Goal: Entertainment & Leisure: Consume media (video, audio)

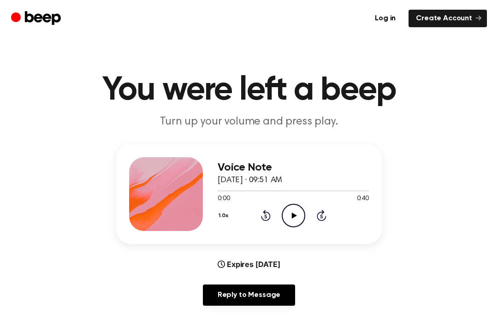
click at [293, 221] on icon "Play Audio" at bounding box center [294, 216] width 24 height 24
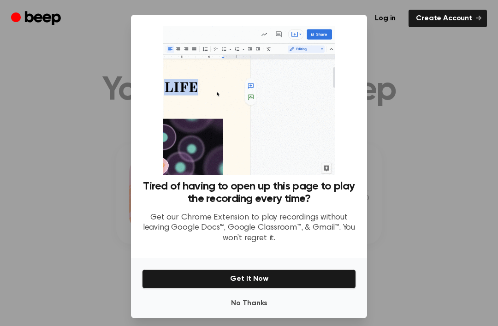
click at [425, 157] on div at bounding box center [249, 163] width 498 height 326
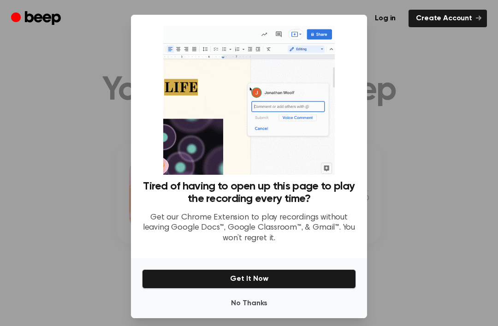
click at [431, 156] on div at bounding box center [249, 163] width 498 height 326
click at [404, 136] on div at bounding box center [249, 163] width 498 height 326
click at [430, 135] on div at bounding box center [249, 163] width 498 height 326
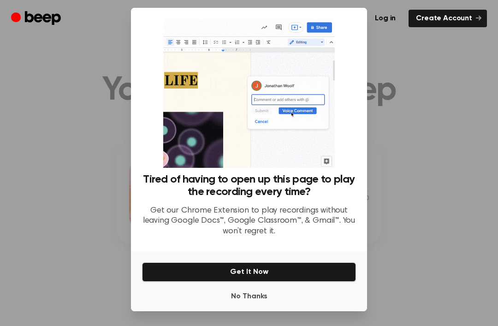
scroll to position [24, 0]
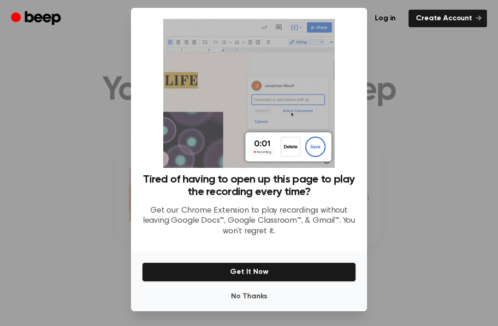
click at [250, 322] on div at bounding box center [249, 163] width 498 height 326
click at [260, 318] on div at bounding box center [249, 163] width 498 height 326
click at [302, 293] on button "No Thanks" at bounding box center [249, 296] width 214 height 18
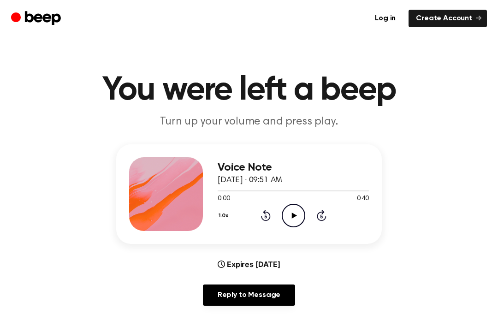
click at [302, 212] on icon "Play Audio" at bounding box center [294, 216] width 24 height 24
click at [270, 219] on icon "Rewind 5 seconds" at bounding box center [265, 215] width 10 height 12
click at [265, 216] on icon at bounding box center [265, 217] width 2 height 4
click at [265, 216] on icon "Rewind 5 seconds" at bounding box center [265, 215] width 10 height 12
click at [266, 213] on icon "Rewind 5 seconds" at bounding box center [265, 215] width 10 height 12
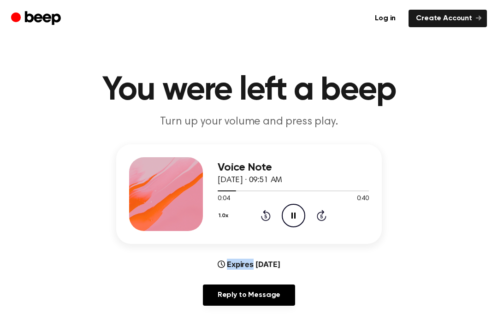
click at [267, 211] on icon "Rewind 5 seconds" at bounding box center [265, 215] width 10 height 12
click at [272, 204] on div "1.0x Rewind 5 seconds Pause Audio Skip 5 seconds" at bounding box center [293, 216] width 151 height 24
click at [265, 214] on icon at bounding box center [266, 215] width 10 height 11
click at [267, 217] on icon "Rewind 5 seconds" at bounding box center [265, 215] width 10 height 12
click at [268, 218] on icon "Rewind 5 seconds" at bounding box center [265, 215] width 10 height 12
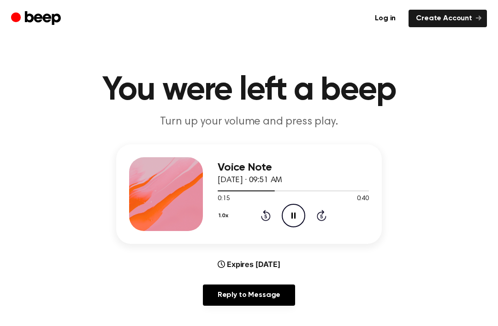
click at [270, 218] on icon at bounding box center [266, 215] width 10 height 11
click at [266, 220] on icon at bounding box center [266, 215] width 10 height 11
click at [267, 221] on div "1.0x Rewind 5 seconds Pause Audio Skip 5 seconds" at bounding box center [293, 216] width 151 height 24
click at [265, 215] on icon "Rewind 5 seconds" at bounding box center [265, 215] width 10 height 12
click at [265, 211] on icon at bounding box center [266, 215] width 10 height 11
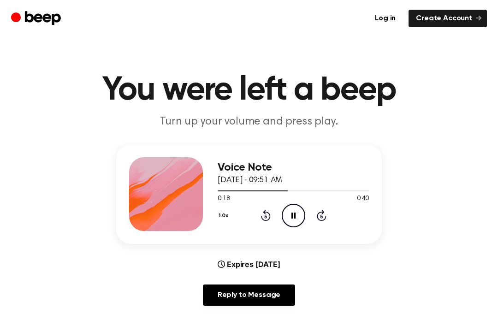
click at [292, 213] on icon at bounding box center [293, 215] width 4 height 6
click at [300, 218] on icon "Play Audio" at bounding box center [294, 216] width 24 height 24
click at [301, 213] on icon "Pause Audio" at bounding box center [294, 216] width 24 height 24
click at [263, 220] on icon at bounding box center [266, 215] width 10 height 11
click at [270, 212] on icon "Rewind 5 seconds" at bounding box center [265, 215] width 10 height 12
